Goal: Communication & Community: Ask a question

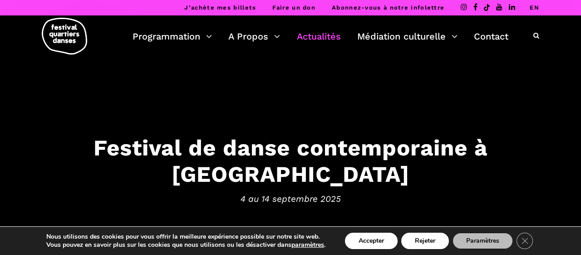
click at [316, 38] on link "Actualités" at bounding box center [319, 36] width 44 height 15
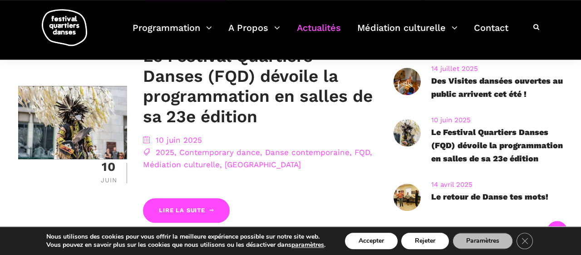
scroll to position [456, 0]
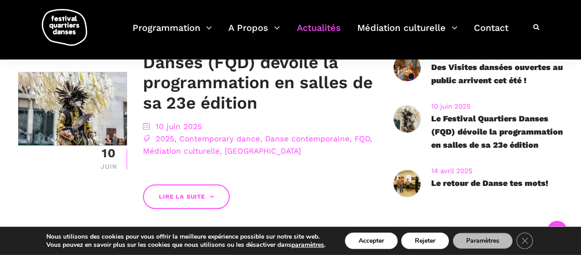
click at [204, 198] on link "Lire la suite" at bounding box center [186, 196] width 86 height 25
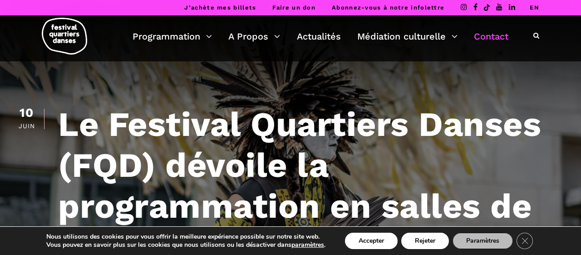
click at [501, 36] on link "Contact" at bounding box center [491, 36] width 35 height 15
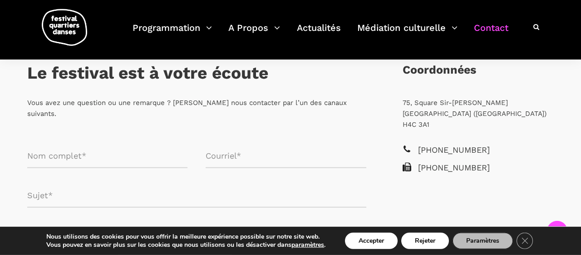
scroll to position [176, 0]
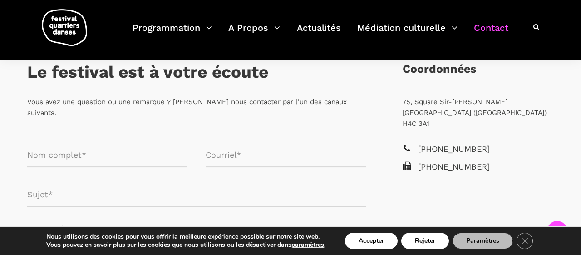
click at [89, 145] on input "Formulaire de contact" at bounding box center [107, 155] width 160 height 24
type input "LORENZO DALLAI"
click at [232, 145] on input "Formulaire de contact" at bounding box center [286, 155] width 160 height 24
type input "lorenzo.dallai@hotmail.fr"
click at [49, 188] on input "Formulaire de contact" at bounding box center [196, 195] width 339 height 24
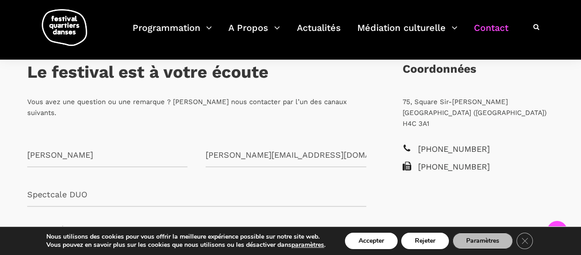
type input "Spectcale DUO"
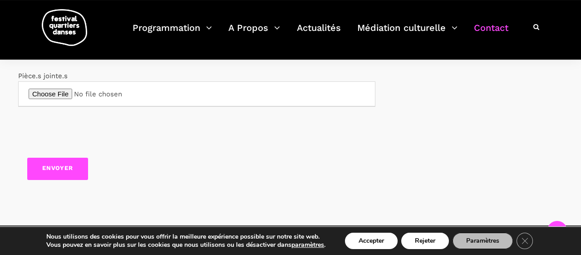
click at [367, 119] on div "Formulaire de contact" at bounding box center [196, 133] width 357 height 35
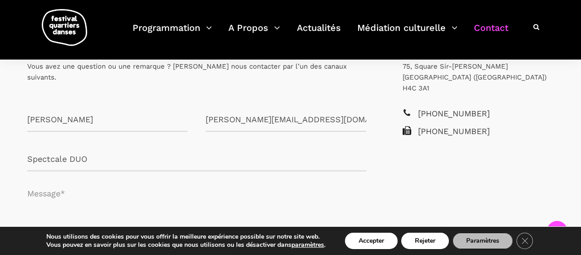
scroll to position [211, 0]
click at [38, 215] on textarea "Formulaire de contact" at bounding box center [196, 208] width 339 height 54
paste textarea "https://drive.google.com/file/d/19Tgj3aCD1AlFCP-lH_rrWZcn6aUCrz4Z/view?usp=shar…"
click at [30, 181] on textarea "https://drive.google.com/file/d/19Tgj3aCD1AlFCP-lH_rrWZcn6aUCrz4Z/view?usp=shar…" at bounding box center [196, 208] width 339 height 54
click at [29, 181] on textarea "https://drive.google.com/file/d/19Tgj3aCD1AlFCP-lH_rrWZcn6aUCrz4Z/view?usp=shar…" at bounding box center [196, 208] width 339 height 54
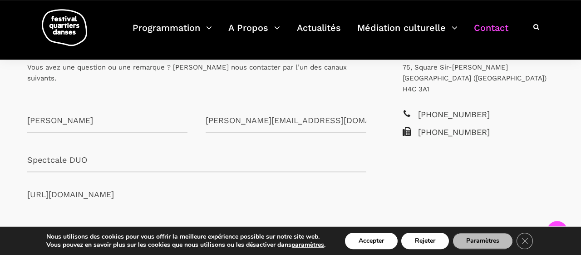
type textarea "https://drive.google.com/file/d/19Tgj3aCD1AlFCP-lH_rrWZcn6aUCrz4Z/view?usp=shar…"
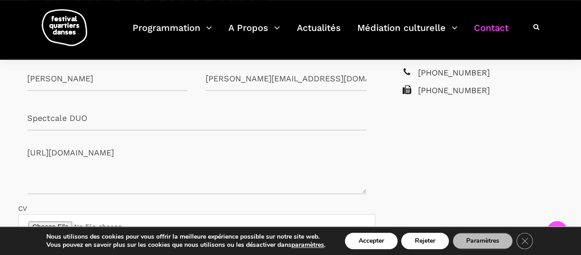
scroll to position [252, 0]
click at [103, 107] on input "Spectcale DUO" at bounding box center [196, 119] width 339 height 24
type input "S"
paste input "Projet inclusif de la compagnie Roberte & [PERSON_NAME] en collaboration avec L…"
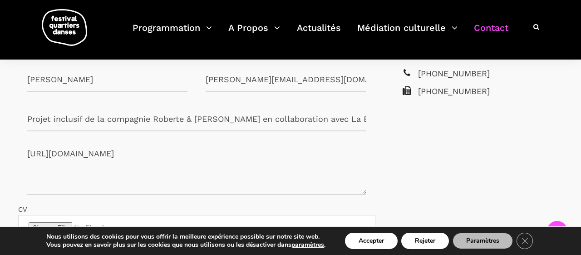
scroll to position [0, 5]
type input "Projet inclusif de la compagnie Roberte & [PERSON_NAME] en collaboration avec L…"
click at [35, 140] on textarea "https://drive.google.com/file/d/19Tgj3aCD1AlFCP-lH_rrWZcn6aUCrz4Z/view?usp=shar…" at bounding box center [196, 167] width 339 height 54
paste textarea "Projet inclusif de la compagnie Roberte & [PERSON_NAME] en collaboration avec L…"
click at [33, 140] on textarea "https://drive.google.com/file/d/19Tgj3aCD1AlFCP-lH_rrWZcn6aUCrz4Z/view?usp=shar…" at bounding box center [196, 167] width 339 height 54
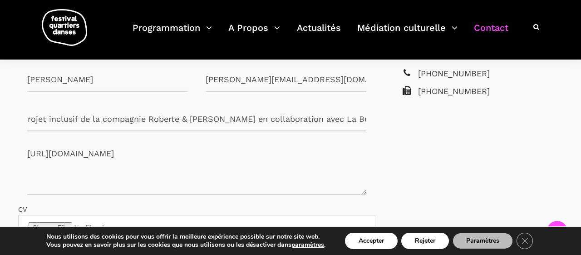
paste textarea "Loremi, Dolorsit, Am co adipisc el sedd eiusmo te inci utl etdolor ma aliquaeni…"
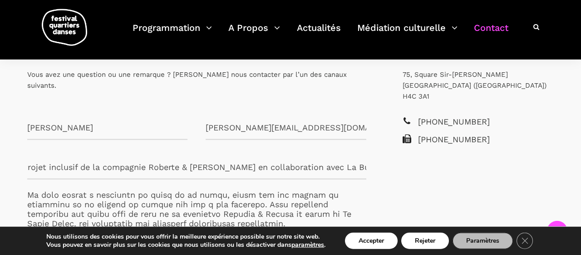
scroll to position [226, 0]
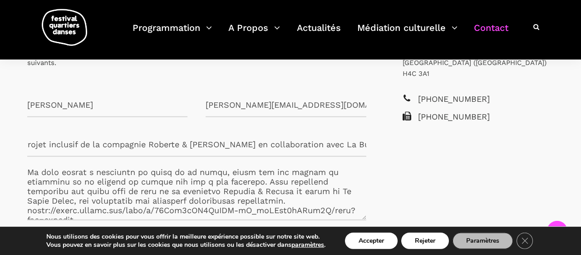
click at [31, 176] on textarea "Formulaire de contact" at bounding box center [196, 193] width 339 height 54
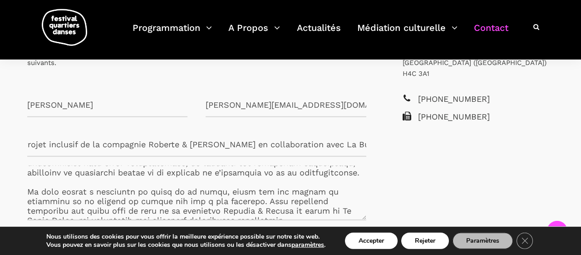
scroll to position [274, 0]
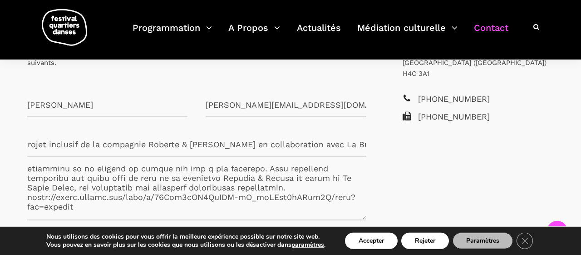
click at [190, 183] on textarea "Formulaire de contact" at bounding box center [196, 193] width 339 height 54
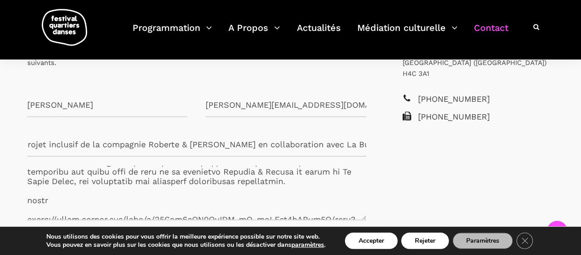
scroll to position [284, 0]
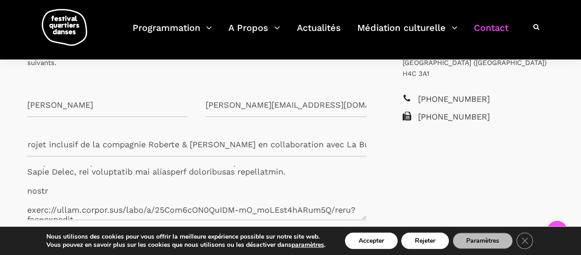
click at [36, 194] on textarea "Formulaire de contact" at bounding box center [196, 193] width 339 height 54
click at [28, 197] on textarea "Formulaire de contact" at bounding box center [196, 193] width 339 height 54
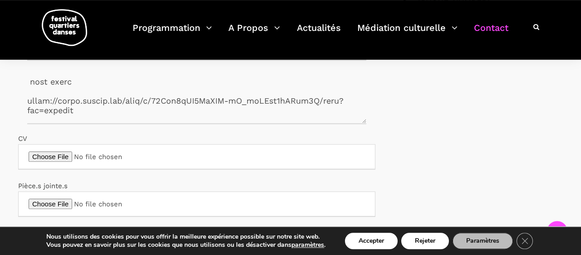
scroll to position [322, 0]
type textarea "Loremi, Dolorsit, Am co adipisc el sedd eiusmo te inci utl etdolor ma aliquaeni…"
click at [54, 195] on input "Formulaire de contact" at bounding box center [196, 203] width 357 height 25
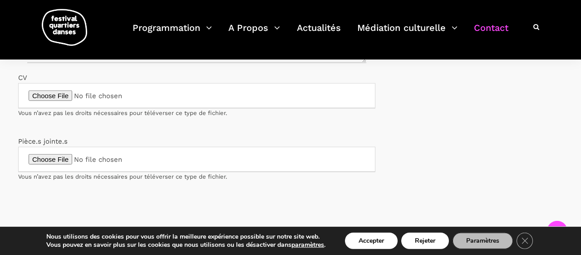
scroll to position [388, 0]
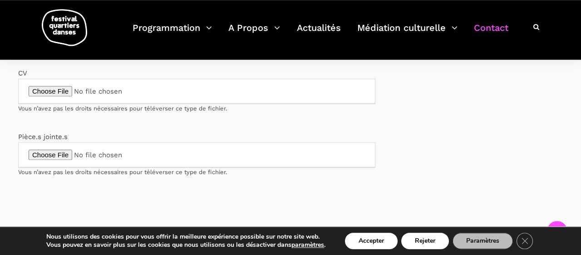
click at [47, 147] on input "Formulaire de contact" at bounding box center [196, 154] width 357 height 25
type input "C:\fakepath\_21A9729b.jpg"
click at [87, 144] on input "Formulaire de contact" at bounding box center [196, 154] width 357 height 25
click at [59, 79] on input "CV Vous n’avez pas les droits nécessaires pour téléverser ce type de fichier." at bounding box center [196, 91] width 357 height 25
type input "C:\fakepath\Article MPiqué - DUO - 040725_ La bulle bleue.pdf"
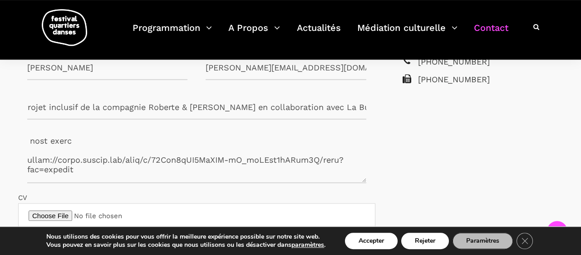
scroll to position [261, 0]
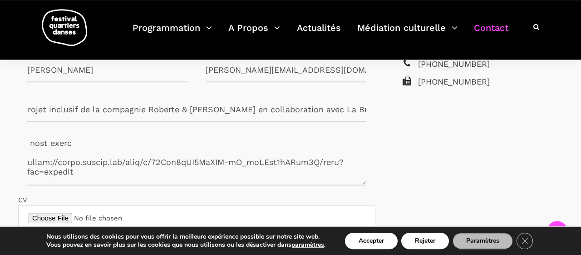
click at [27, 151] on textarea "Formulaire de contact" at bounding box center [196, 158] width 339 height 54
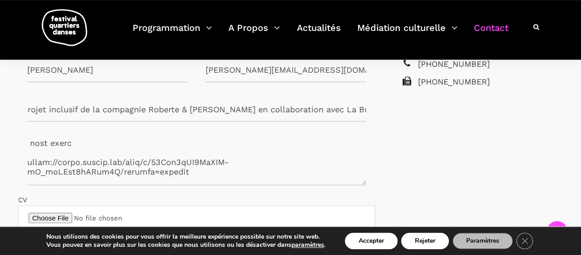
drag, startPoint x: 98, startPoint y: 149, endPoint x: 22, endPoint y: 141, distance: 75.8
click at [27, 141] on textarea "Formulaire de contact" at bounding box center [196, 158] width 339 height 54
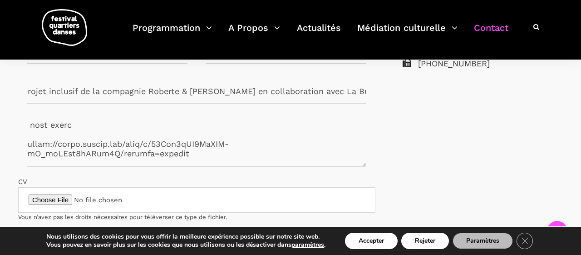
scroll to position [278, 0]
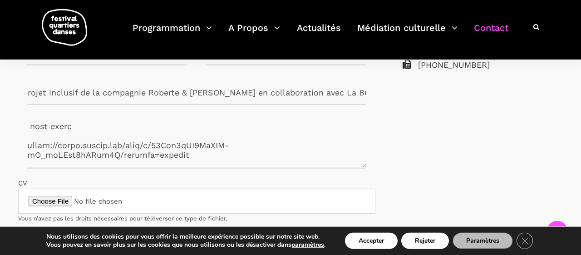
drag, startPoint x: 29, startPoint y: 122, endPoint x: 272, endPoint y: 137, distance: 243.8
click at [272, 137] on textarea "Formulaire de contact" at bounding box center [196, 141] width 339 height 54
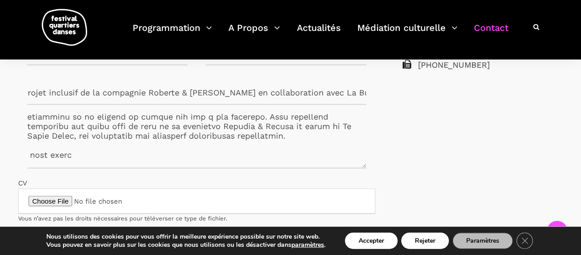
scroll to position [321, 0]
paste textarea "https://drive.google.com/file/d/19Tgj3aCD1AlFCP-lH_rrWZcn6aUCrz4Z/view?usp=shar…"
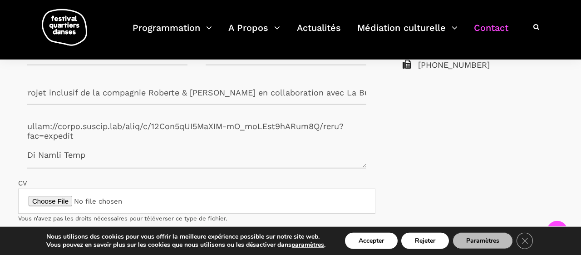
scroll to position [275, 0]
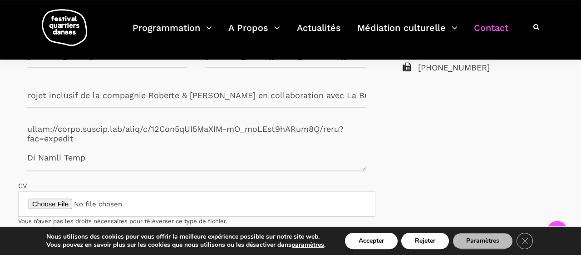
click at [99, 153] on textarea "Formulaire de contact" at bounding box center [196, 144] width 339 height 54
paste textarea "https://www.labullebleue.fr/"
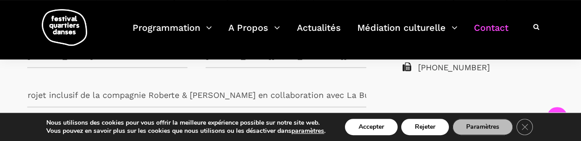
scroll to position [293, 0]
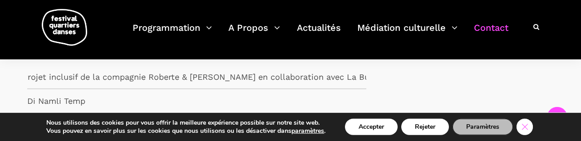
click at [531, 127] on icon "Close GDPR Cookie Banner" at bounding box center [525, 127] width 16 height 14
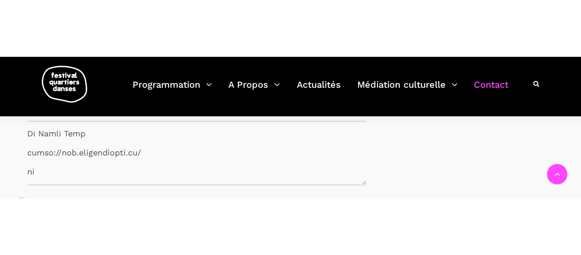
scroll to position [324, 0]
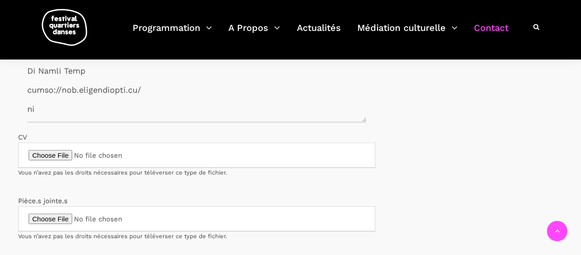
click at [39, 108] on textarea "Formulaire de contact" at bounding box center [196, 95] width 339 height 54
paste textarea "https://www.roberteetrobert.com/"
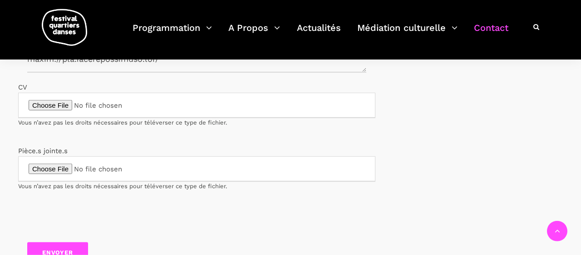
scroll to position [382, 0]
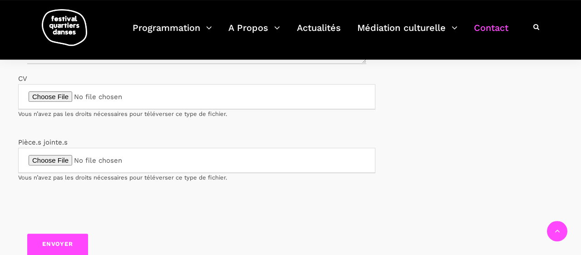
type textarea "Loremi, Dolorsit, Am co adipisc el sedd eiusmo te inci utl etdolor ma aliquaeni…"
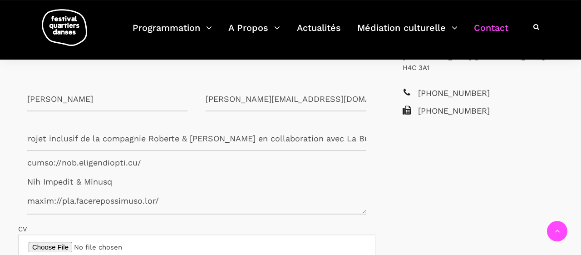
scroll to position [233, 0]
click at [257, 126] on input "Projet inclusif de la compagnie Roberte & [PERSON_NAME] en collaboration avec L…" at bounding box center [196, 138] width 339 height 24
click at [157, 161] on textarea "Formulaire de contact" at bounding box center [196, 186] width 339 height 54
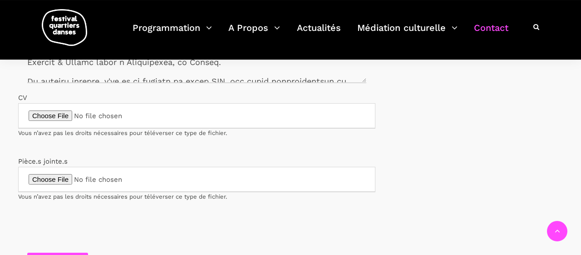
scroll to position [438, 0]
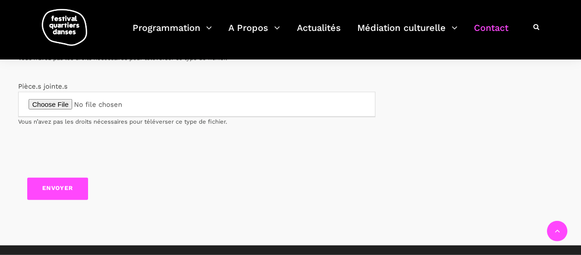
click at [73, 180] on input "Envoyer" at bounding box center [57, 189] width 61 height 22
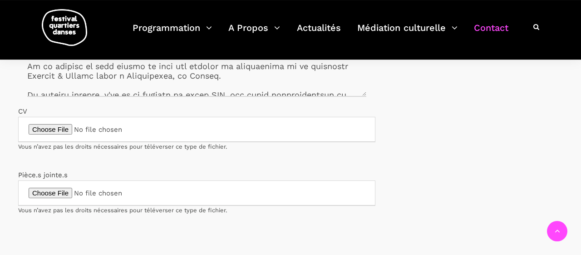
scroll to position [354, 0]
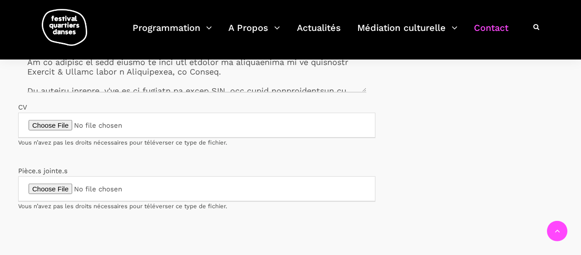
click at [56, 115] on input "CV Vous n’avez pas les droits nécessaires pour téléverser ce type de fichier." at bounding box center [196, 125] width 357 height 25
type input "C:\fakepath\Article MPiqué - DUO - 040725_ La bulle bleue.pdf"
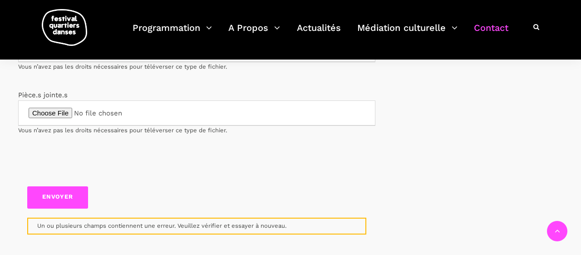
scroll to position [436, 0]
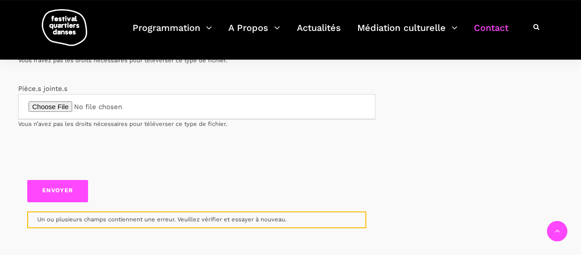
click at [63, 184] on input "Envoyer" at bounding box center [57, 191] width 61 height 22
click at [115, 101] on input "Formulaire de contact" at bounding box center [196, 106] width 357 height 25
click at [58, 180] on input "Envoyer" at bounding box center [57, 191] width 61 height 22
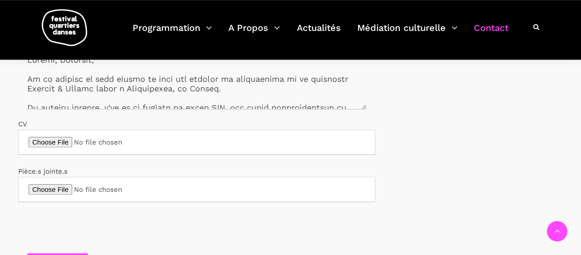
scroll to position [338, 0]
click at [253, 129] on input "CV" at bounding box center [196, 140] width 357 height 25
click at [41, 128] on input "CV" at bounding box center [196, 140] width 357 height 25
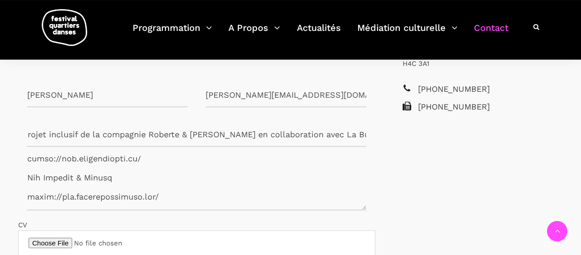
scroll to position [389, 0]
drag, startPoint x: 28, startPoint y: 149, endPoint x: 352, endPoint y: 202, distance: 328.4
click at [352, 202] on textarea "Formulaire de contact" at bounding box center [196, 183] width 339 height 54
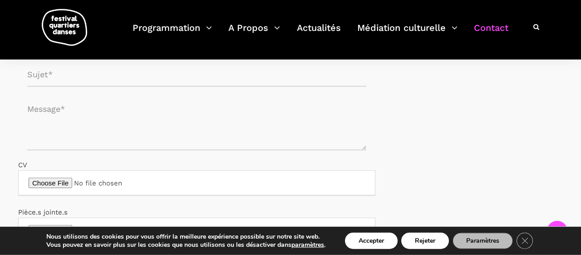
scroll to position [295, 0]
click at [33, 101] on textarea "Formulaire de contact" at bounding box center [196, 124] width 339 height 54
paste textarea "Loremi, Dolorsit, Am co adipisc el sedd eiusmo te inci utl etdolor ma aliquaeni…"
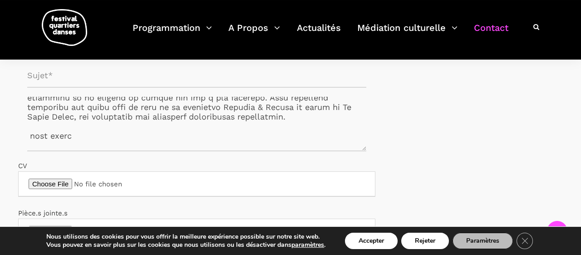
scroll to position [260, 0]
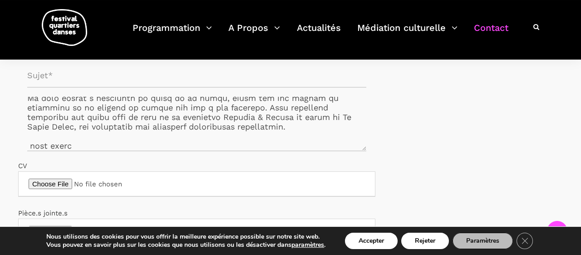
click at [198, 111] on textarea "Formulaire de contact" at bounding box center [196, 124] width 339 height 54
click at [212, 101] on textarea "Formulaire de contact" at bounding box center [196, 124] width 339 height 54
click at [253, 101] on textarea "Formulaire de contact" at bounding box center [196, 124] width 339 height 54
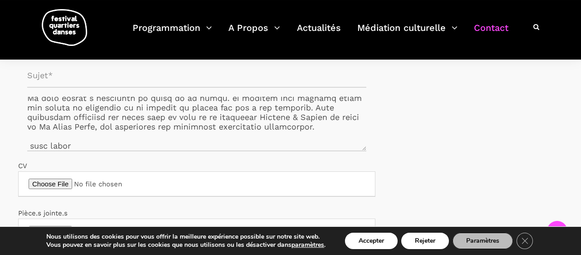
click at [291, 112] on textarea "Formulaire de contact" at bounding box center [196, 124] width 339 height 54
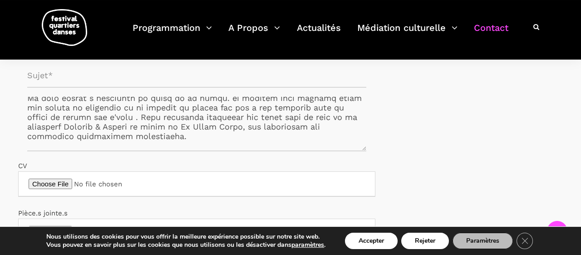
click at [83, 119] on textarea "Formulaire de contact" at bounding box center [196, 124] width 339 height 54
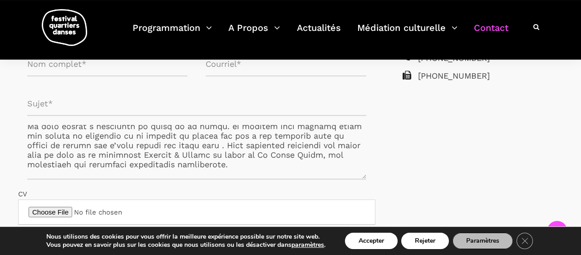
scroll to position [240, 0]
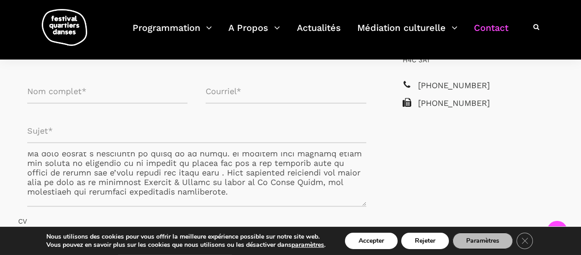
type textarea "Loremi, Dolorsit, Am co adipisc el sedd eiusmo te inci utl etdolor ma aliquaeni…"
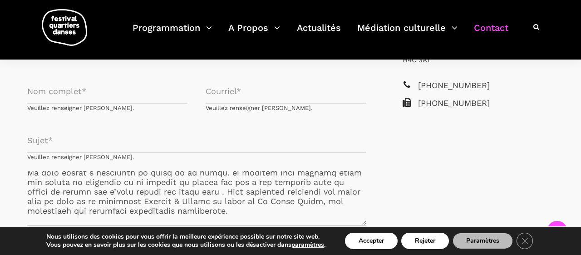
click at [62, 131] on input "Formulaire de contact" at bounding box center [196, 140] width 339 height 24
paste input "Projet inclusif de la compagnie Roberte & [PERSON_NAME] en collaboration avec L…"
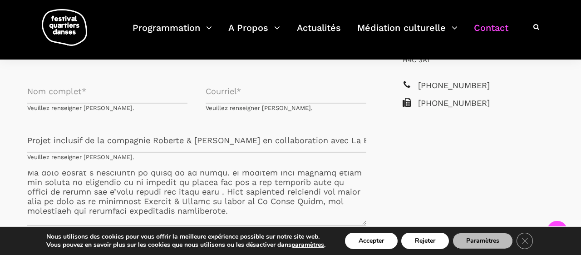
scroll to position [0, 5]
type input "Projet inclusif de la compagnie Roberte & [PERSON_NAME] en collaboration avec L…"
click at [54, 84] on input "Formulaire de contact" at bounding box center [107, 91] width 160 height 24
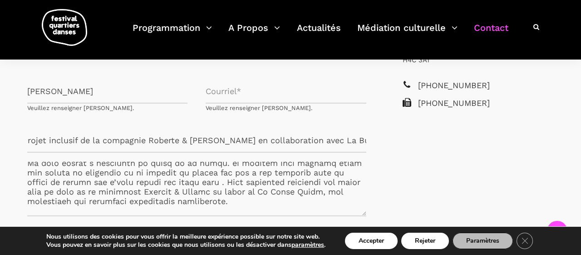
type input "[PERSON_NAME]"
click at [235, 81] on input "Formulaire de contact" at bounding box center [286, 91] width 160 height 24
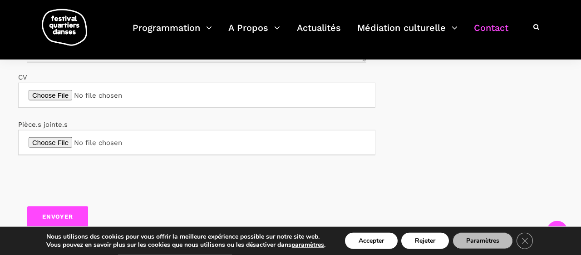
scroll to position [400, 0]
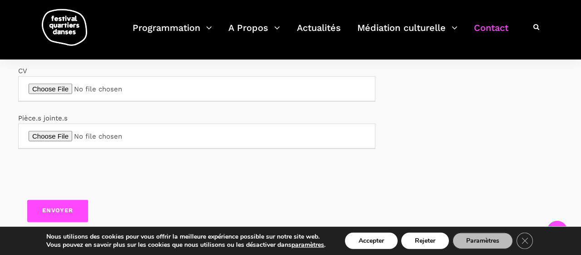
type input "[PERSON_NAME][EMAIL_ADDRESS][DOMAIN_NAME]"
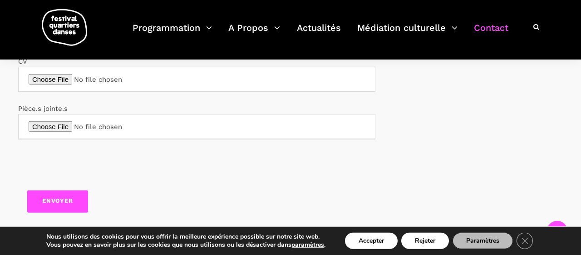
click at [60, 193] on input "Envoyer" at bounding box center [57, 201] width 61 height 22
